Goal: Navigation & Orientation: Understand site structure

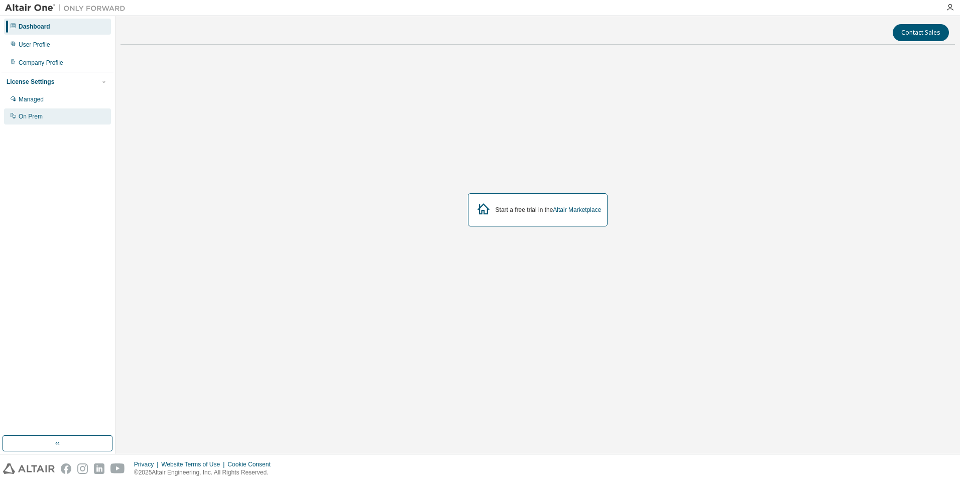
click at [37, 117] on div "On Prem" at bounding box center [31, 116] width 24 height 8
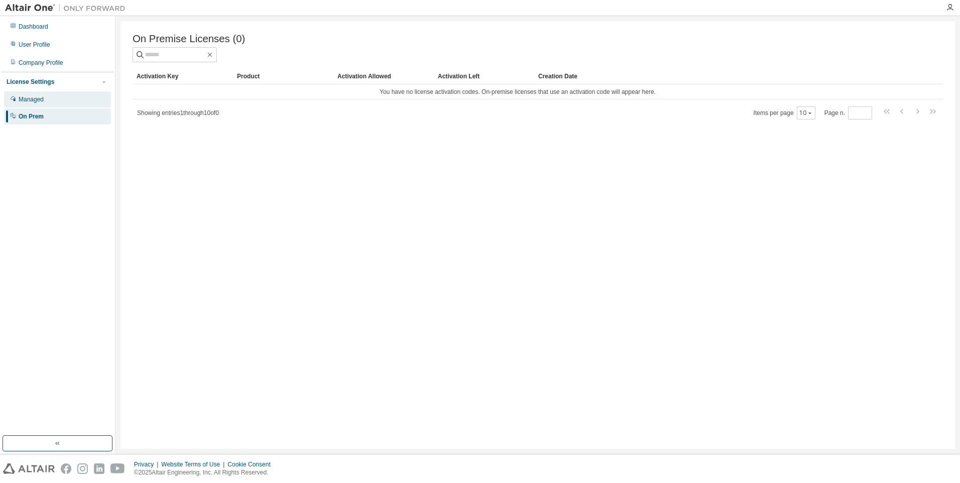
click at [37, 101] on div "Managed" at bounding box center [31, 99] width 25 height 8
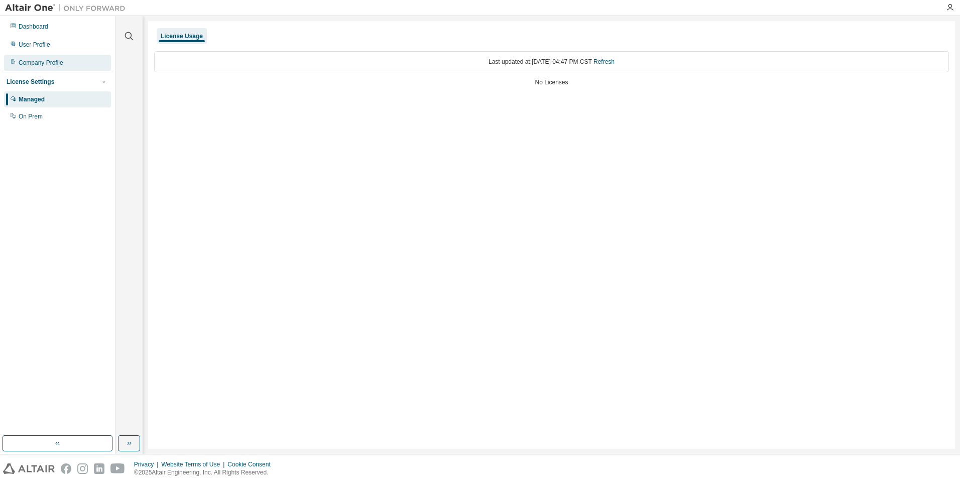
click at [32, 63] on div "Company Profile" at bounding box center [41, 63] width 45 height 8
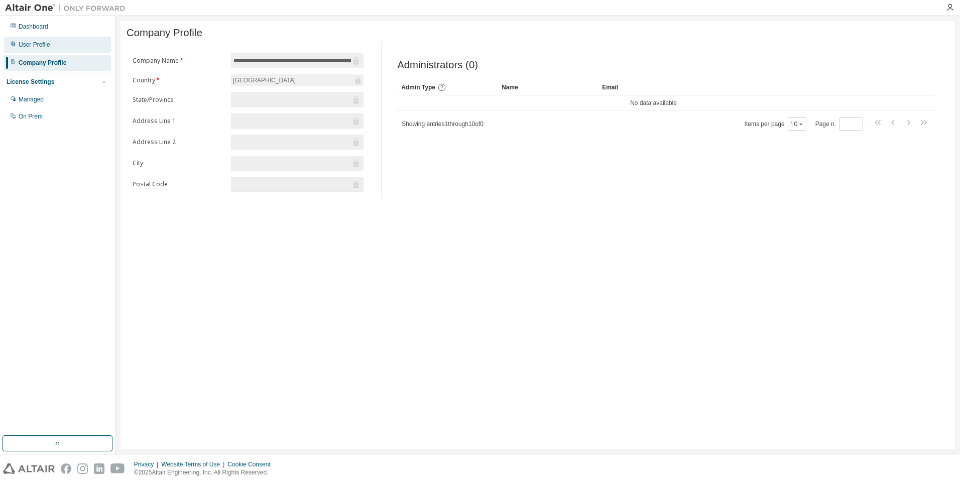
click at [32, 46] on div "User Profile" at bounding box center [35, 45] width 32 height 8
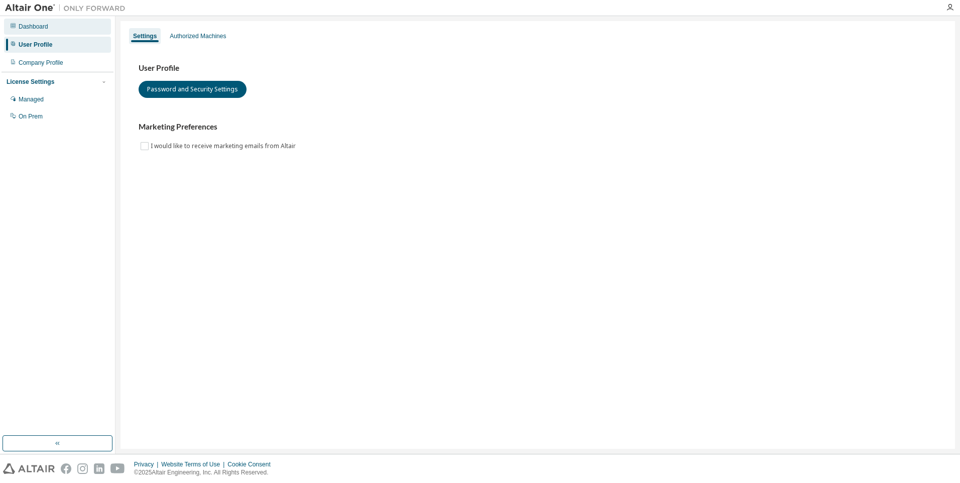
click at [29, 27] on div "Dashboard" at bounding box center [34, 27] width 30 height 8
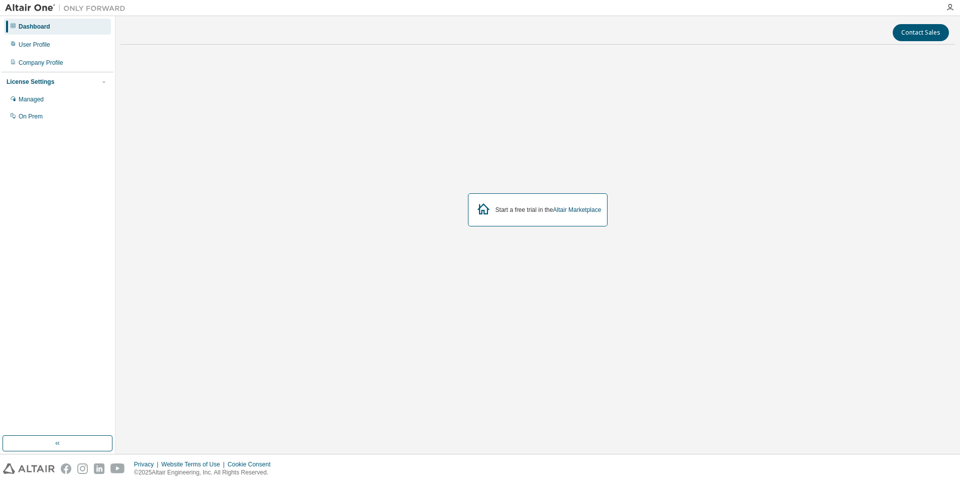
drag, startPoint x: 326, startPoint y: 218, endPoint x: 362, endPoint y: 191, distance: 45.9
click at [362, 191] on div "Start a free trial in the Altair Marketplace" at bounding box center [537, 210] width 834 height 314
click at [948, 10] on icon "button" at bounding box center [949, 8] width 8 height 8
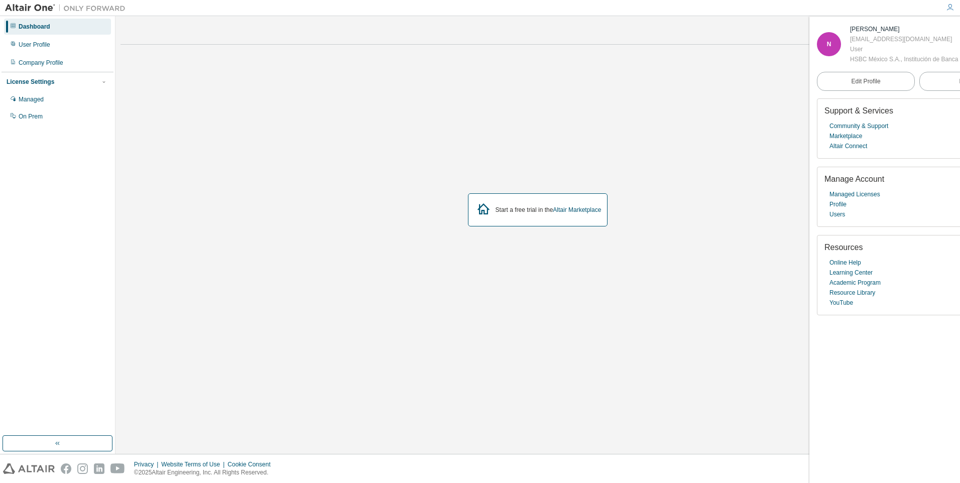
click at [716, 310] on div "Start a free trial in the Altair Marketplace" at bounding box center [537, 210] width 834 height 314
click at [947, 6] on icon "button" at bounding box center [949, 8] width 8 height 8
